Goal: Find specific page/section: Find specific page/section

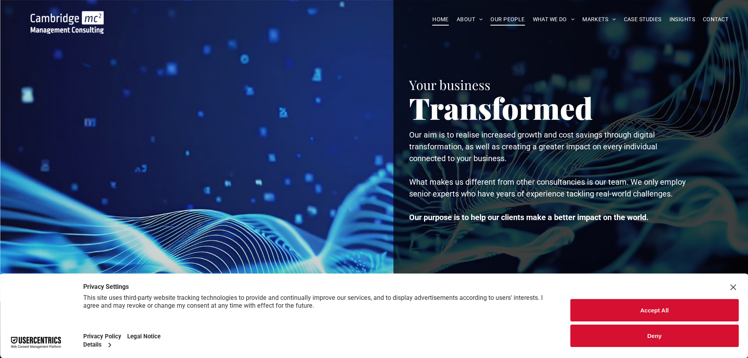
click at [503, 20] on span "OUR PEOPLE" at bounding box center [507, 19] width 34 height 12
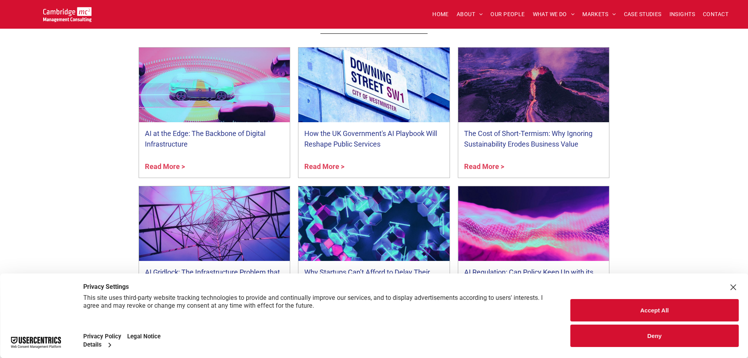
scroll to position [2865, 0]
